Goal: Communication & Community: Participate in discussion

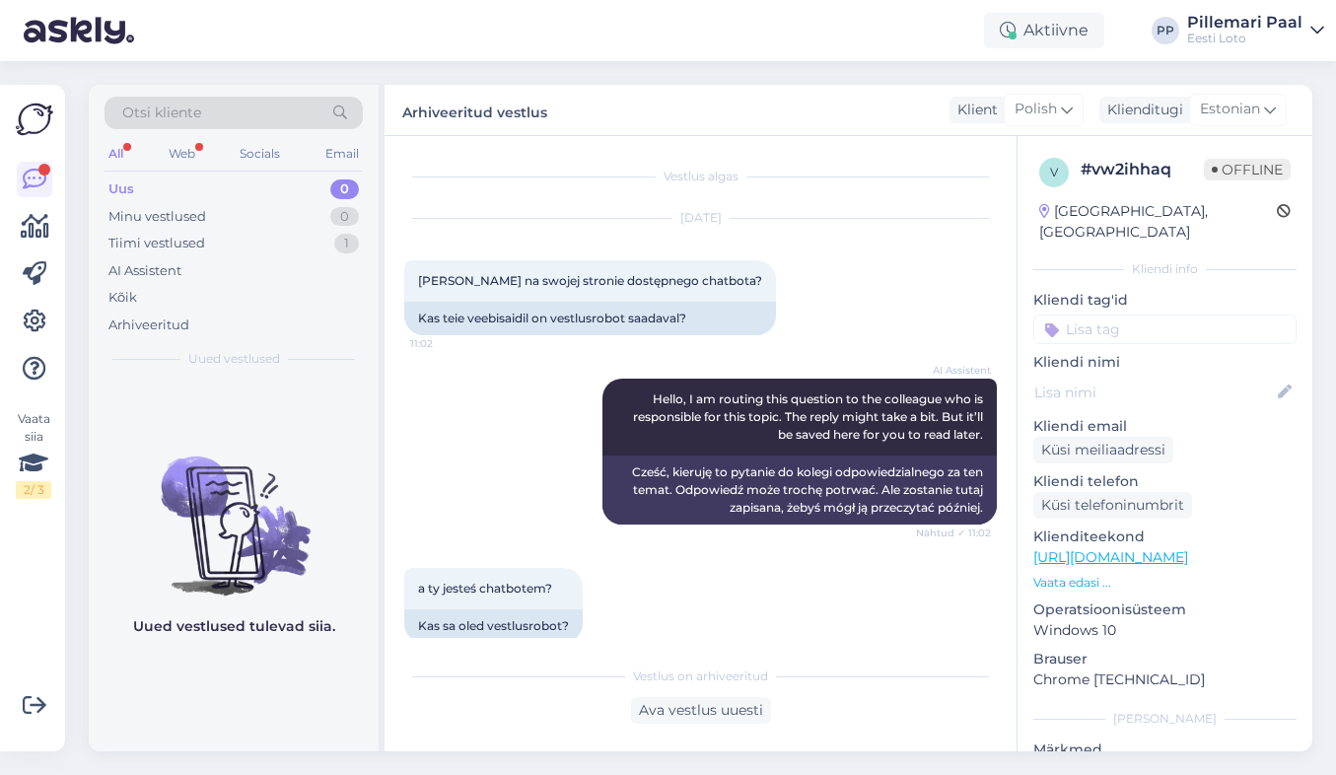
scroll to position [2851, 0]
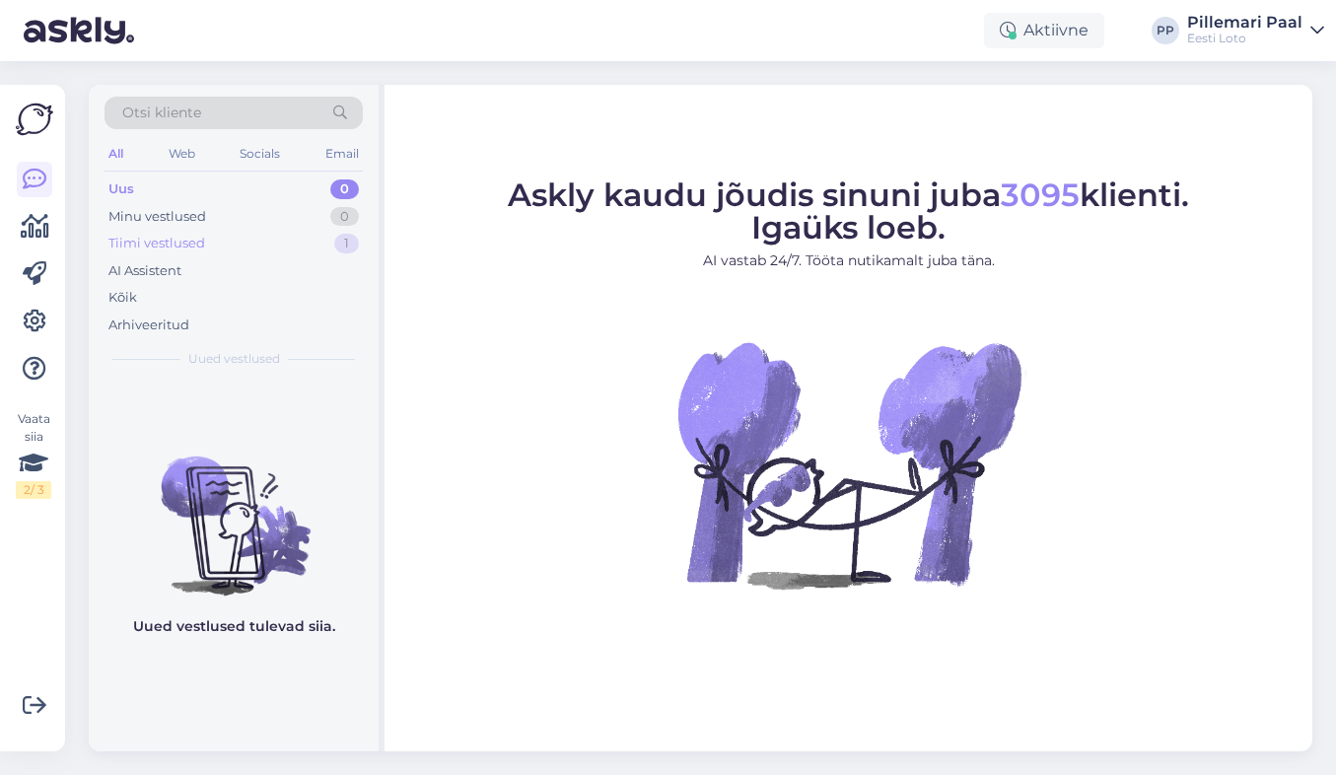
click at [162, 252] on div "Tiimi vestlused" at bounding box center [156, 244] width 97 height 20
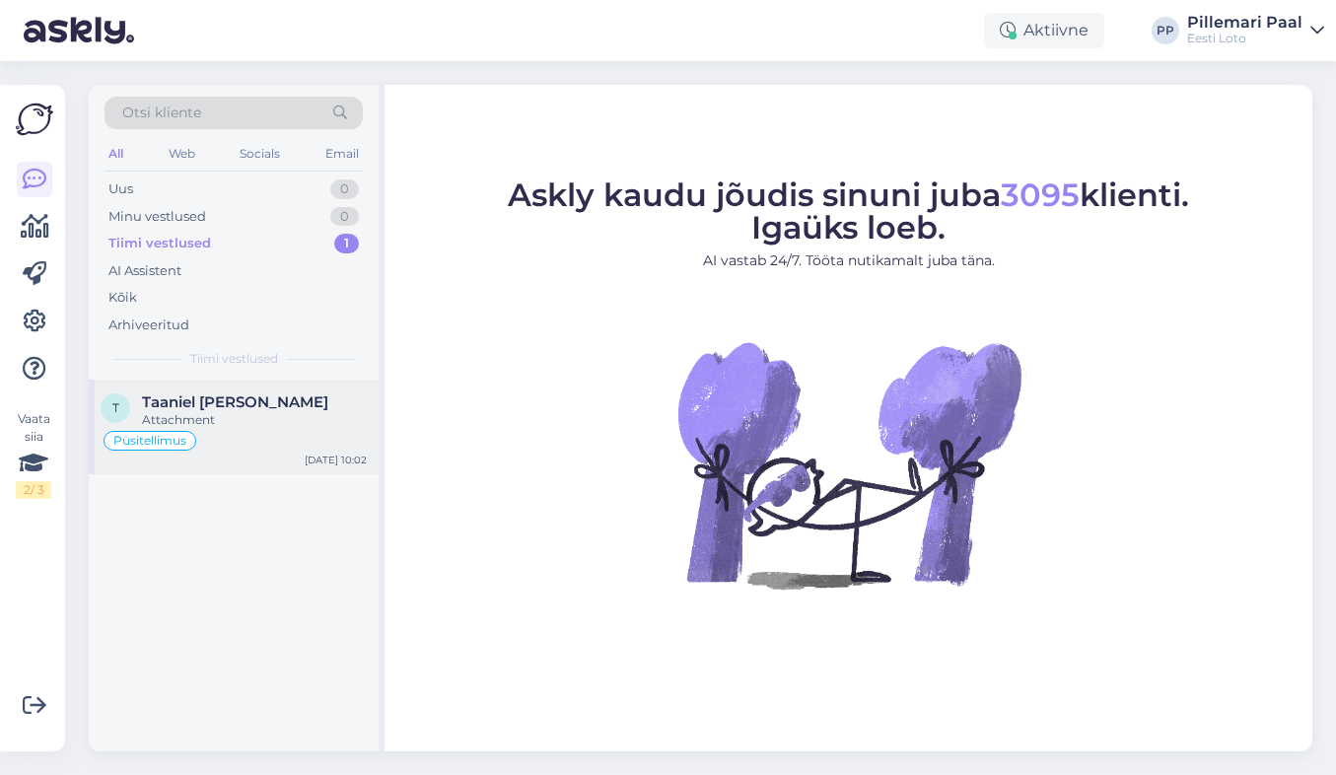
click at [263, 416] on div "Attachment" at bounding box center [254, 420] width 225 height 18
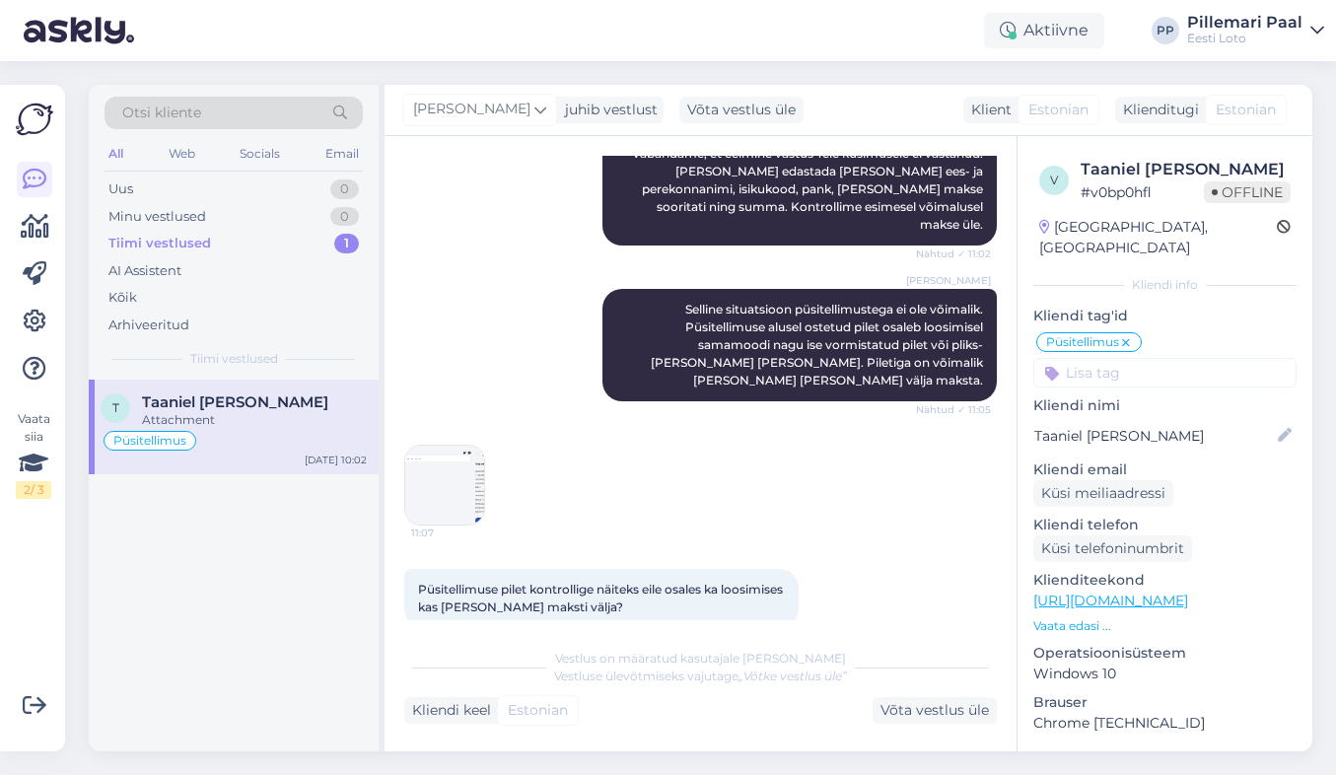
scroll to position [724, 0]
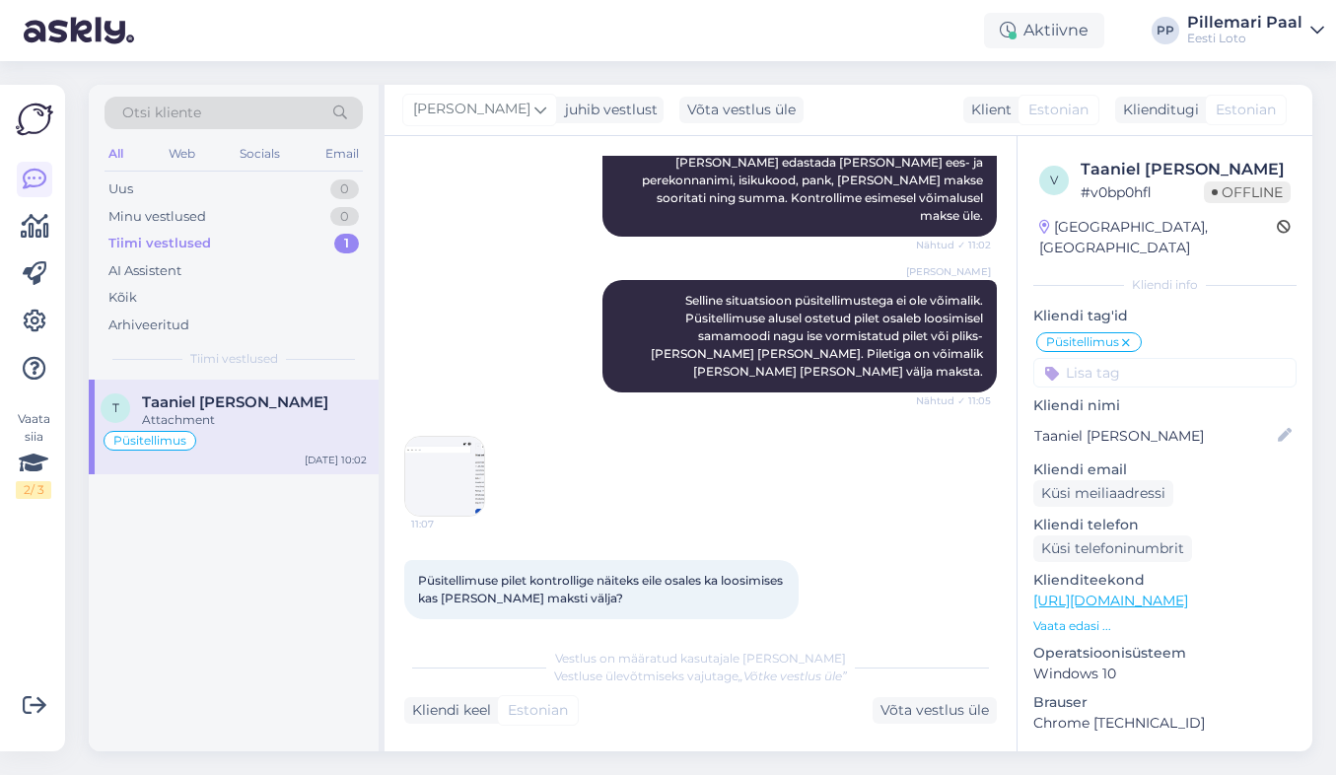
click at [459, 450] on img at bounding box center [444, 476] width 79 height 79
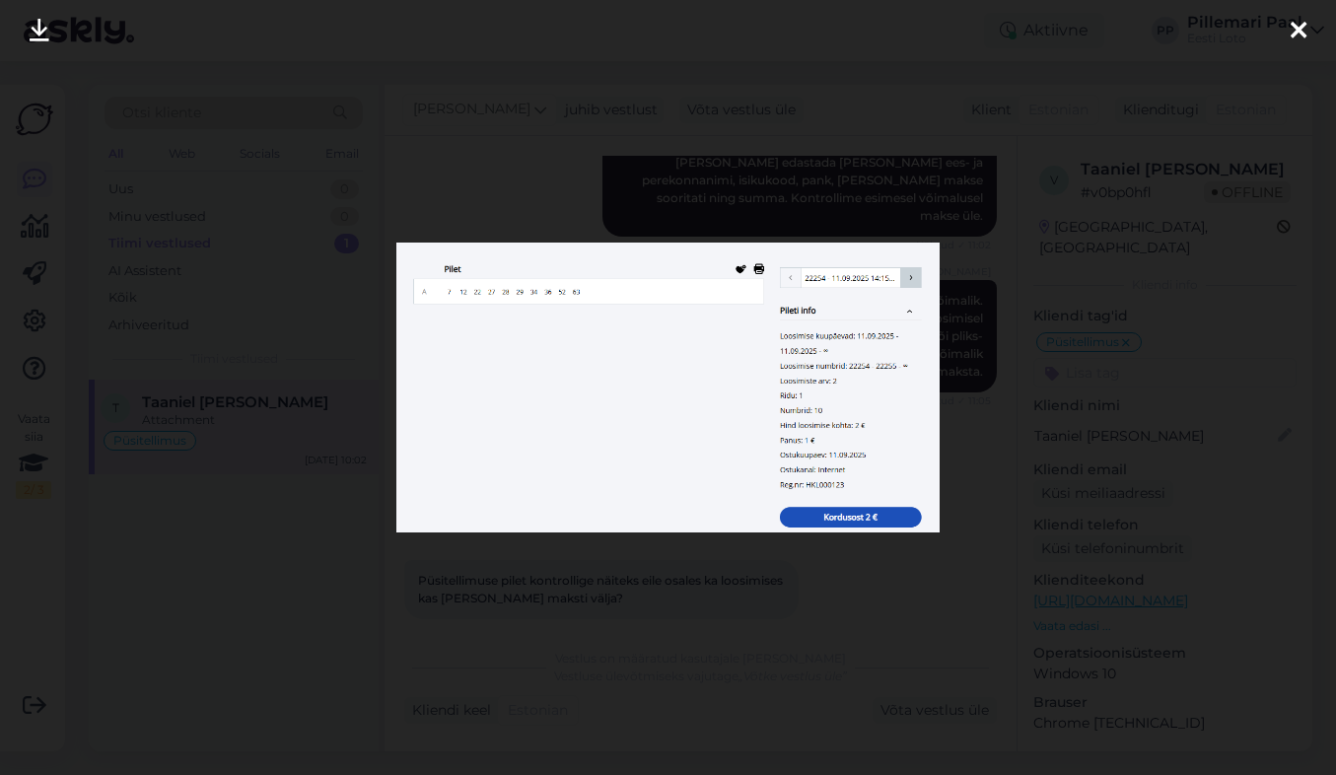
click at [716, 591] on div at bounding box center [668, 387] width 1336 height 775
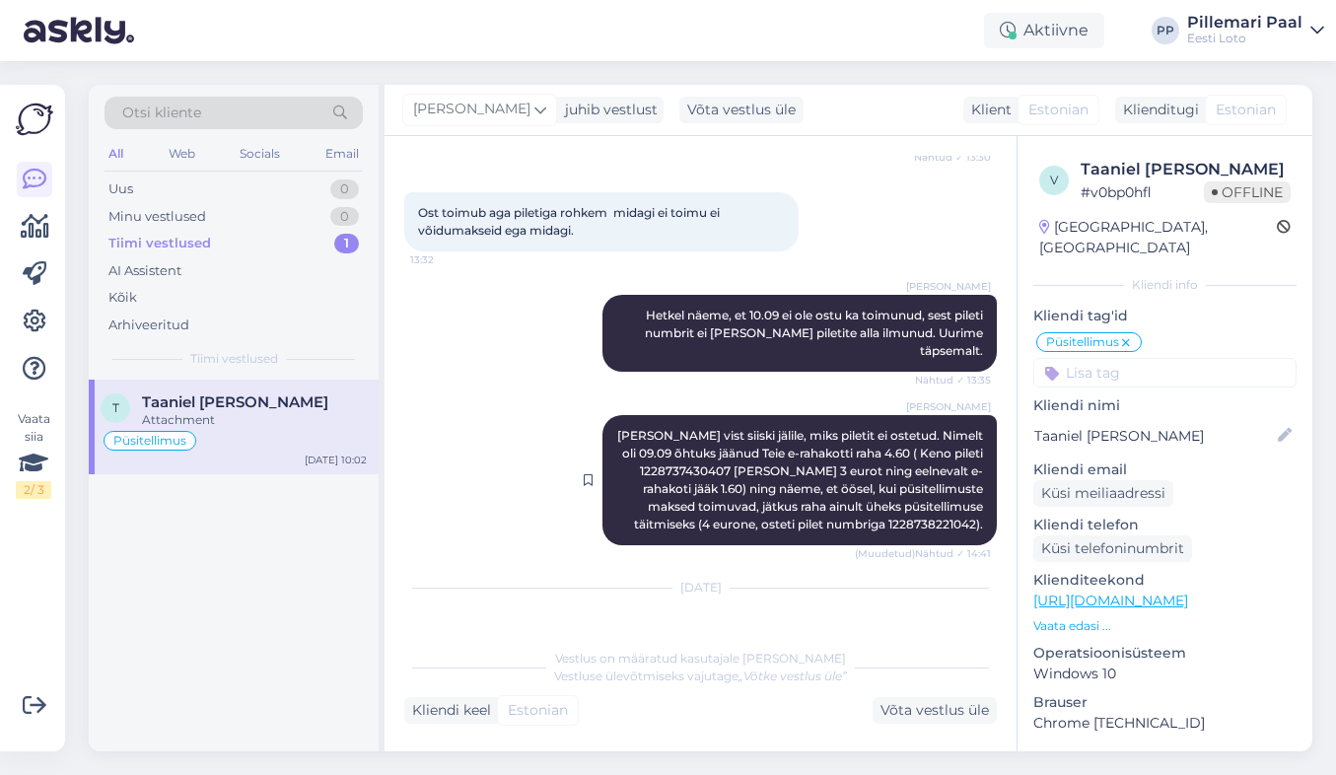
scroll to position [3562, 0]
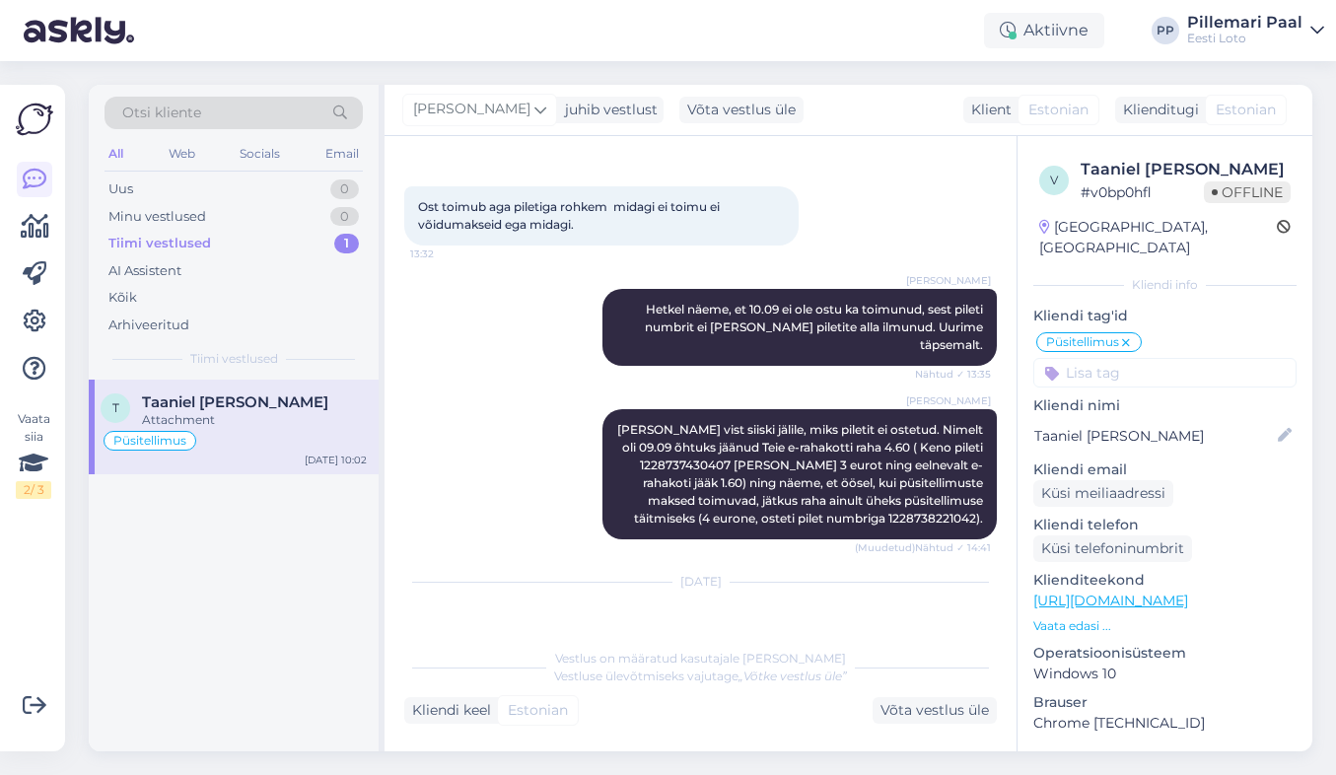
click at [425, 625] on img at bounding box center [444, 664] width 79 height 79
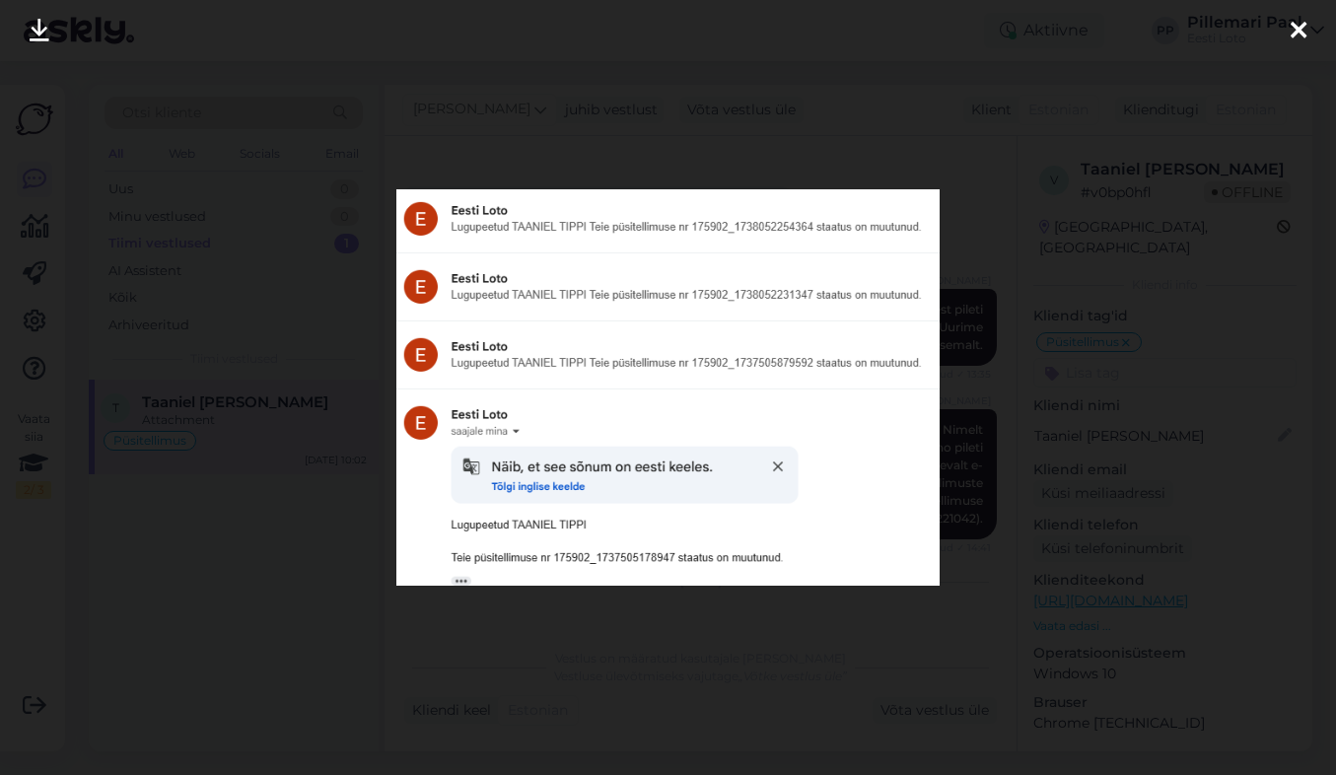
click at [983, 518] on div at bounding box center [668, 387] width 1336 height 775
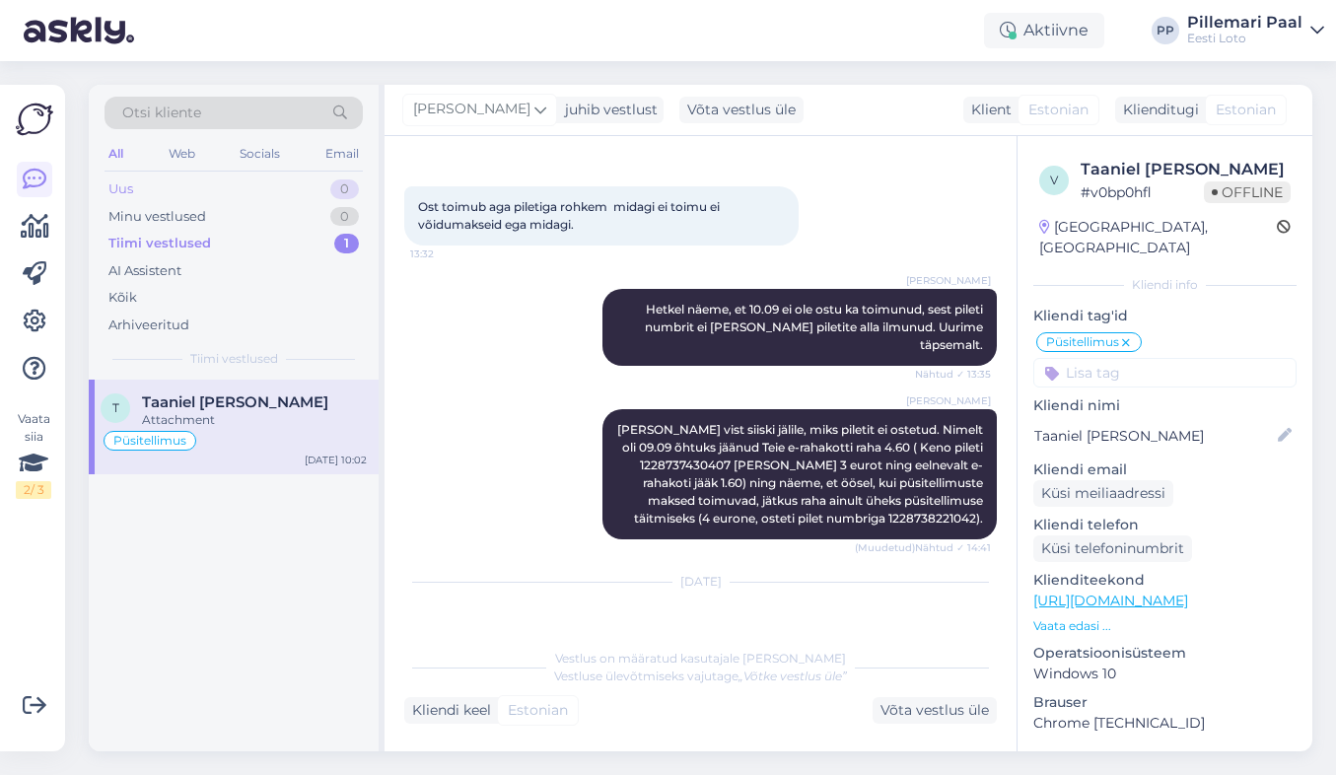
click at [224, 195] on div "Uus 0" at bounding box center [234, 190] width 258 height 28
